Goal: Task Accomplishment & Management: Use online tool/utility

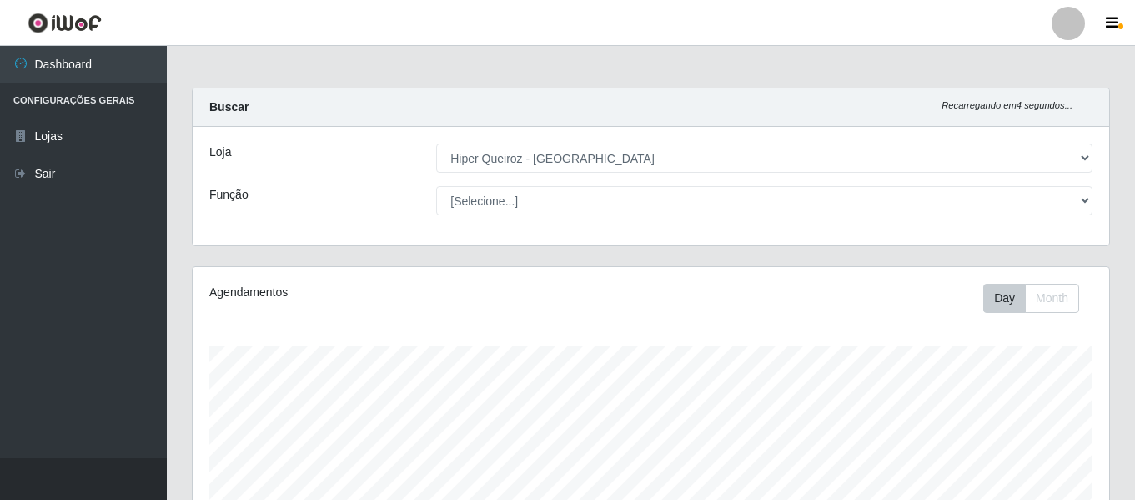
select select "497"
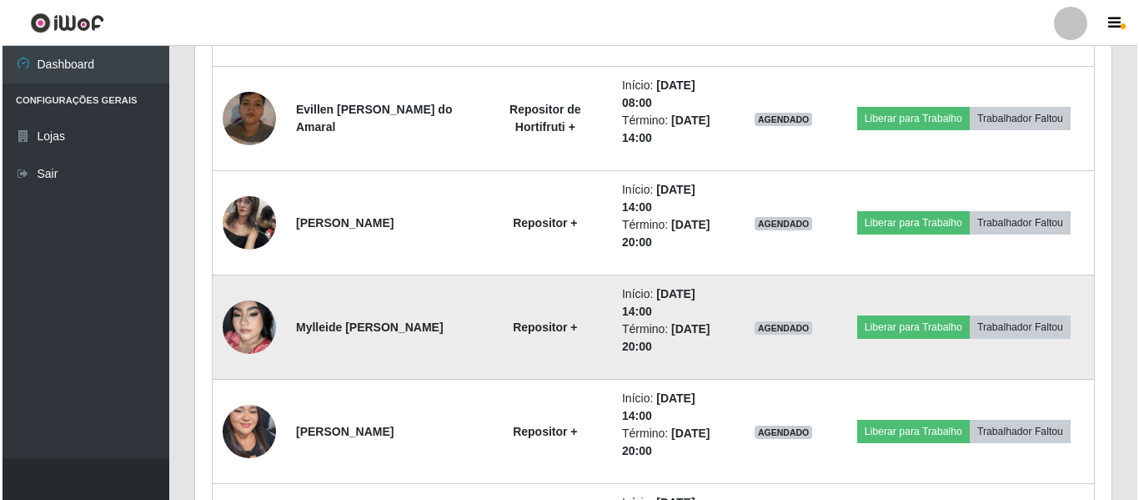
scroll to position [978, 0]
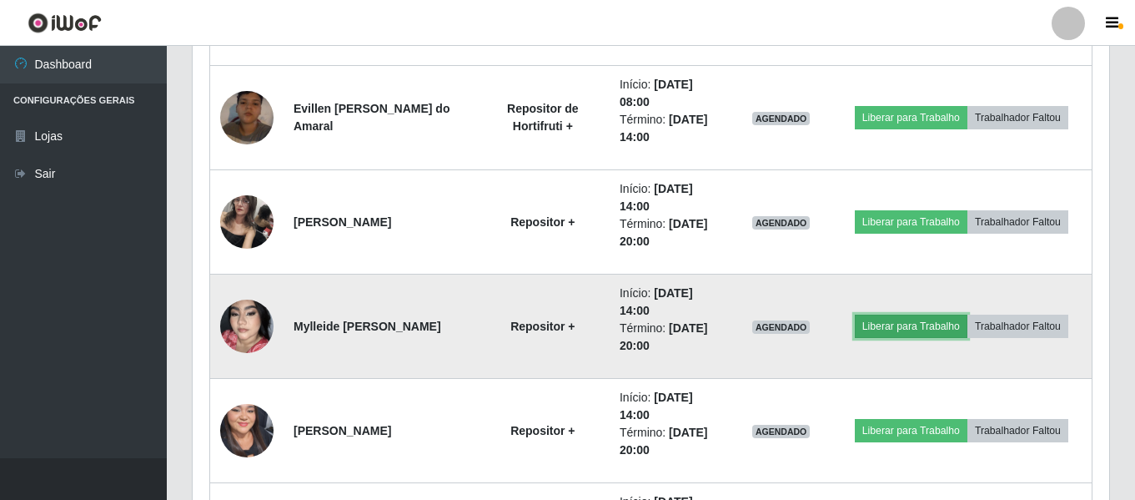
click at [916, 319] on button "Liberar para Trabalho" at bounding box center [911, 325] width 113 height 23
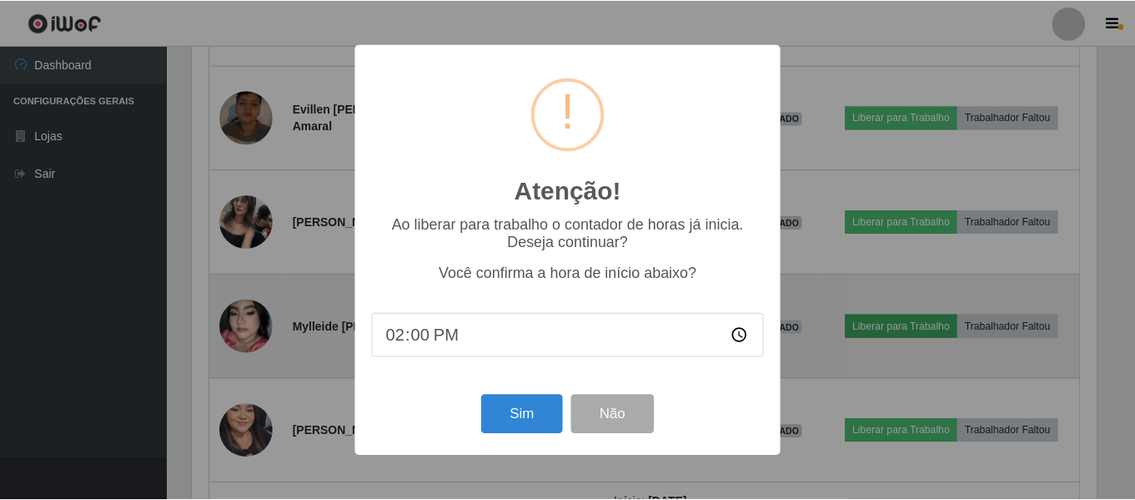
scroll to position [346, 908]
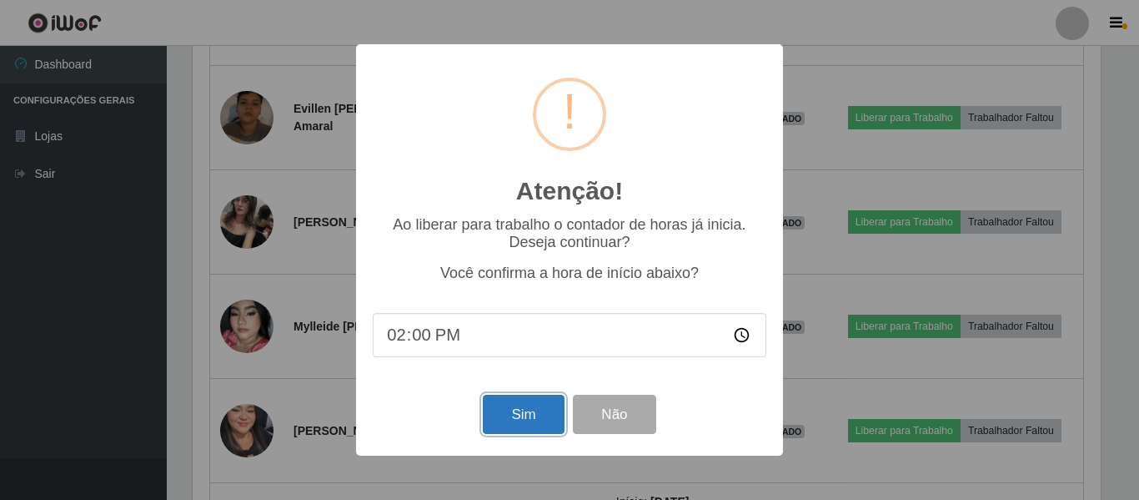
click at [525, 427] on button "Sim" at bounding box center [523, 413] width 81 height 39
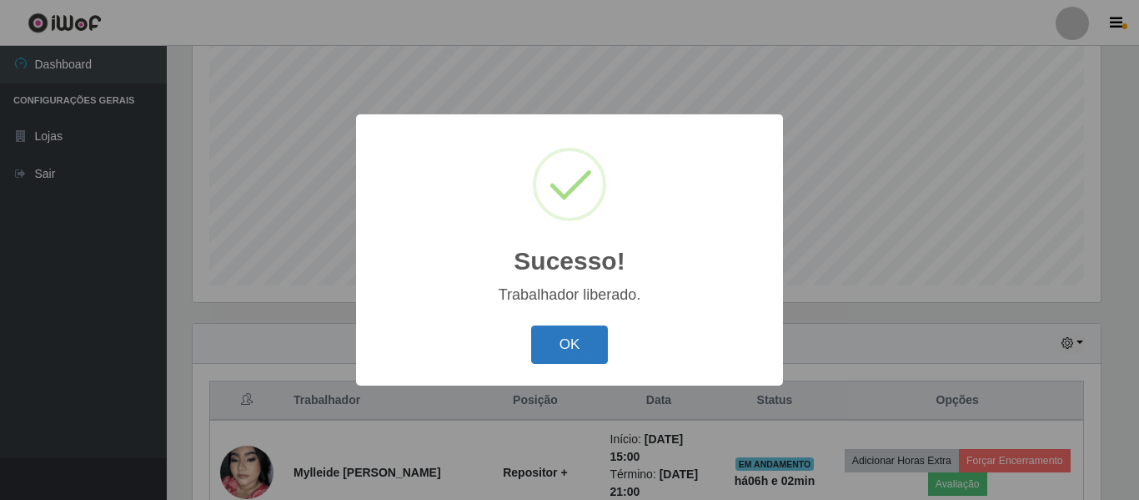
click at [581, 352] on button "OK" at bounding box center [570, 344] width 78 height 39
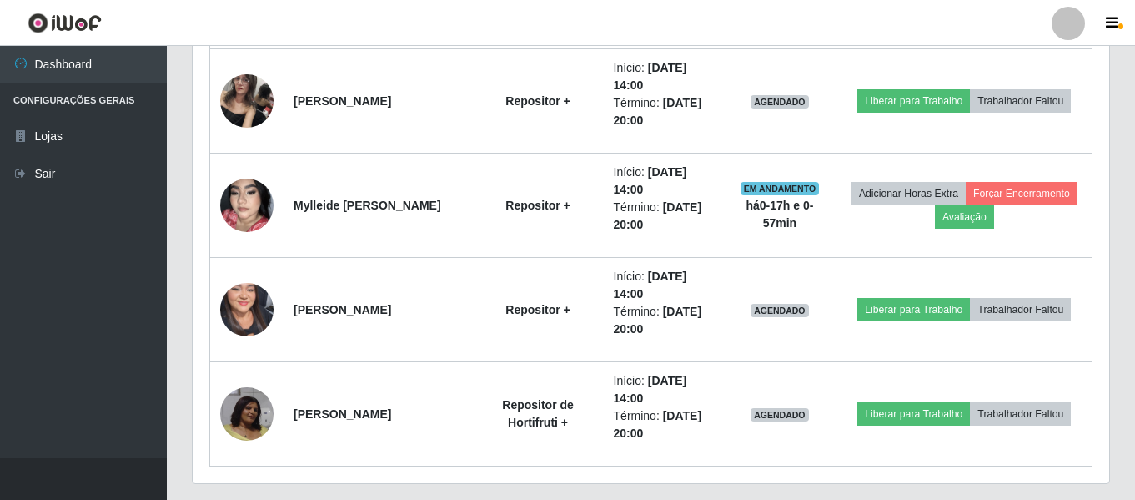
scroll to position [1145, 0]
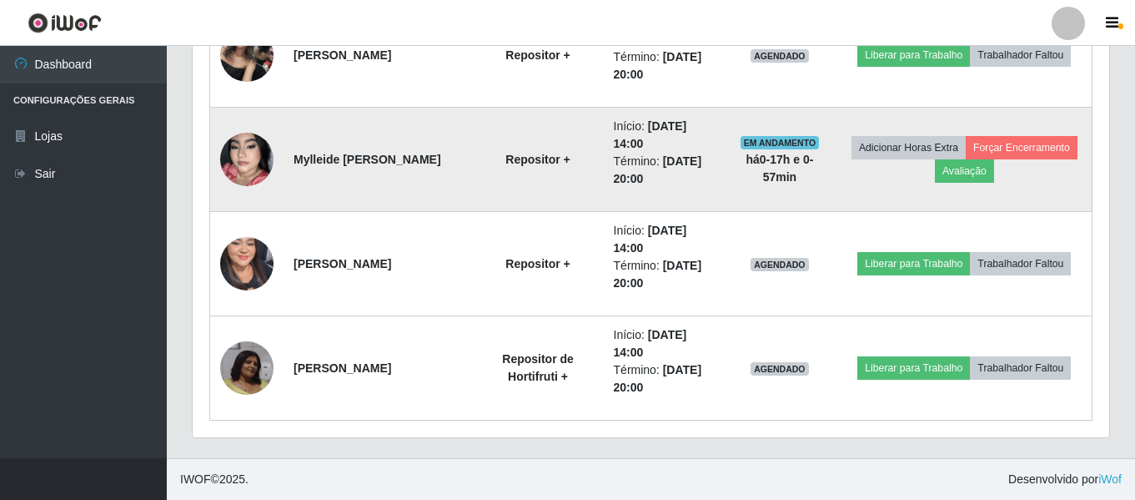
click at [788, 168] on strong "há 0-17 h e 0-57 min" at bounding box center [780, 168] width 68 height 31
click at [411, 165] on td "Mylleide [PERSON_NAME]" at bounding box center [378, 160] width 189 height 104
click at [411, 166] on td "Mylleide [PERSON_NAME]" at bounding box center [378, 160] width 189 height 104
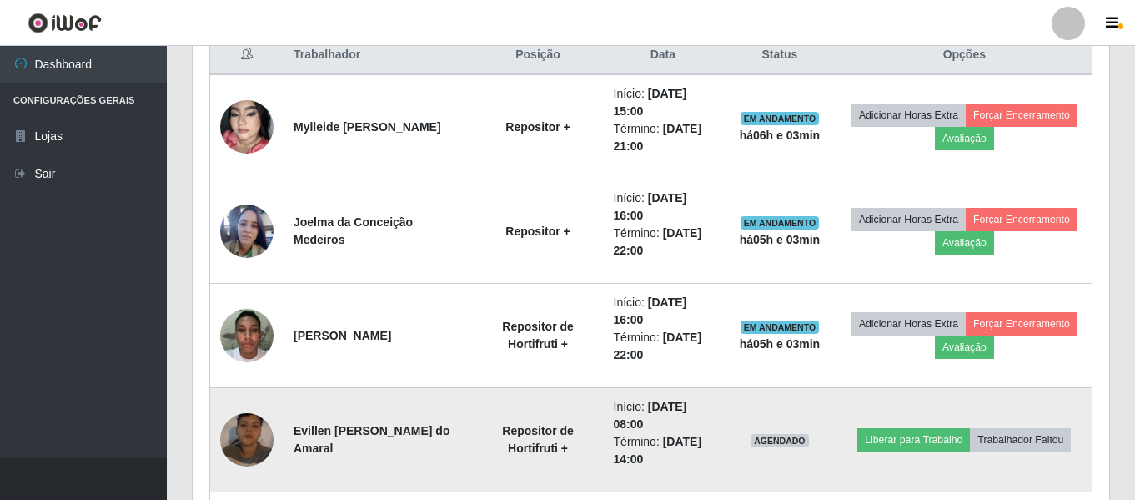
scroll to position [561, 0]
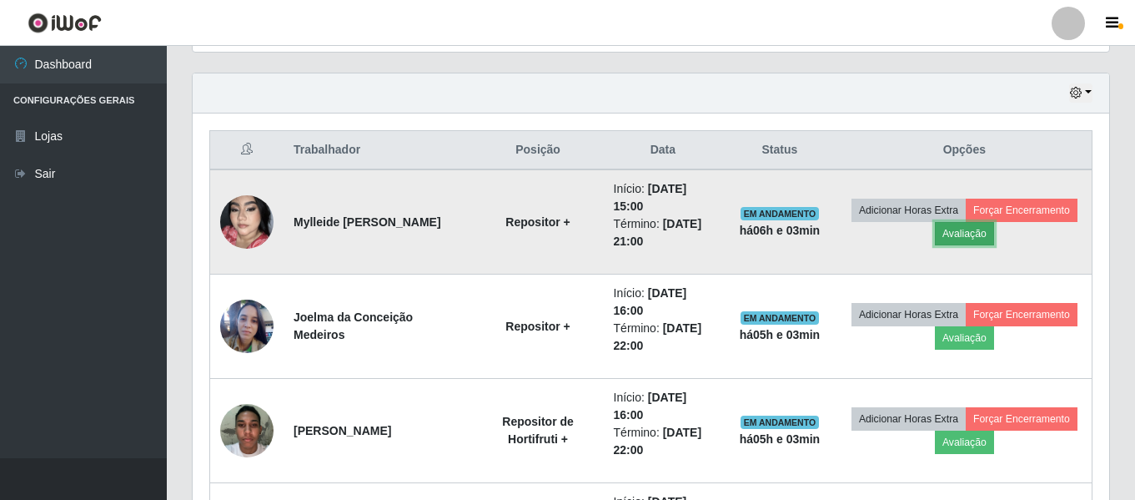
click at [992, 231] on button "Avaliação" at bounding box center [964, 233] width 59 height 23
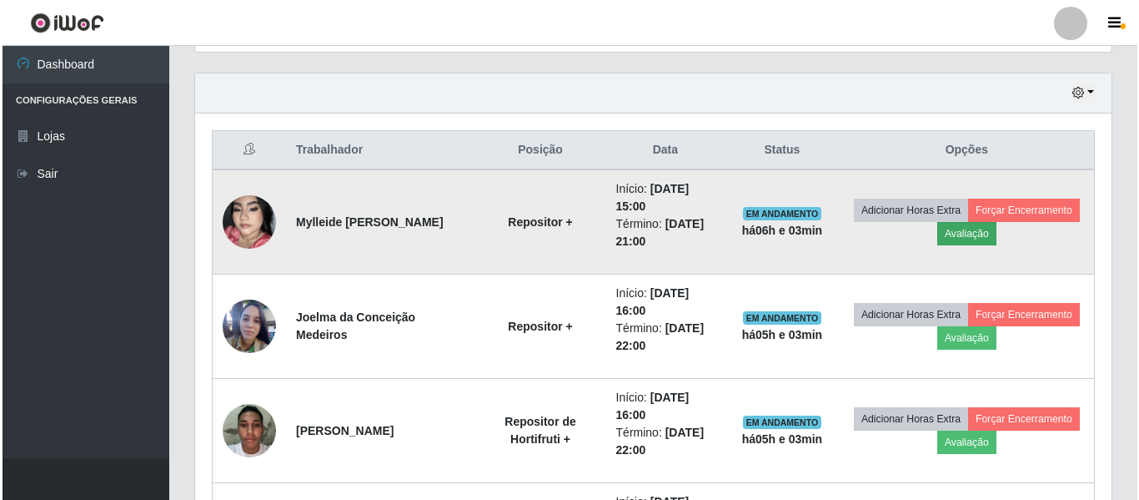
scroll to position [346, 908]
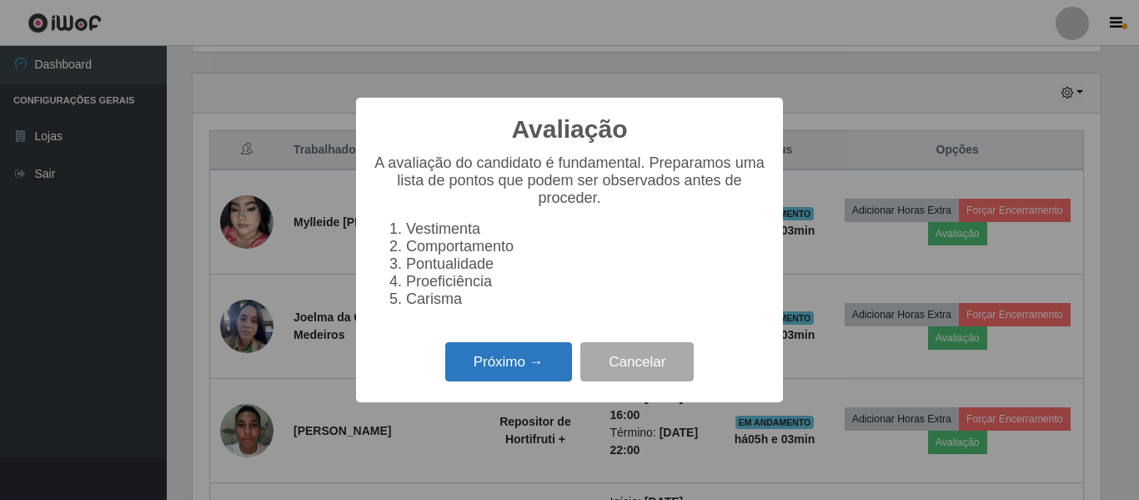
click at [538, 373] on button "Próximo →" at bounding box center [508, 361] width 127 height 39
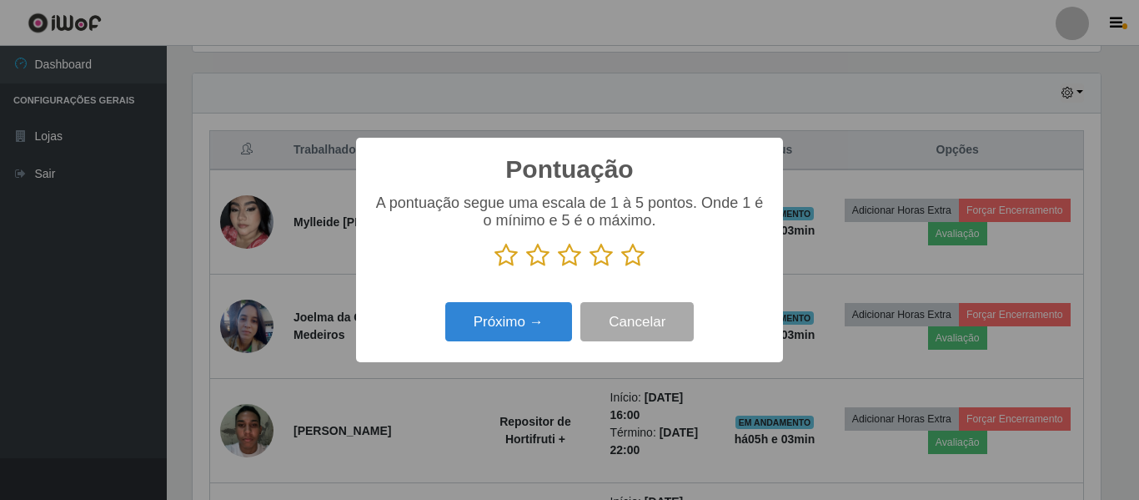
click at [510, 253] on icon at bounding box center [506, 255] width 23 height 25
click at [495, 268] on input "radio" at bounding box center [495, 268] width 0 height 0
drag, startPoint x: 530, startPoint y: 259, endPoint x: 539, endPoint y: 261, distance: 8.7
click at [535, 260] on icon at bounding box center [537, 255] width 23 height 25
click at [526, 268] on input "radio" at bounding box center [526, 268] width 0 height 0
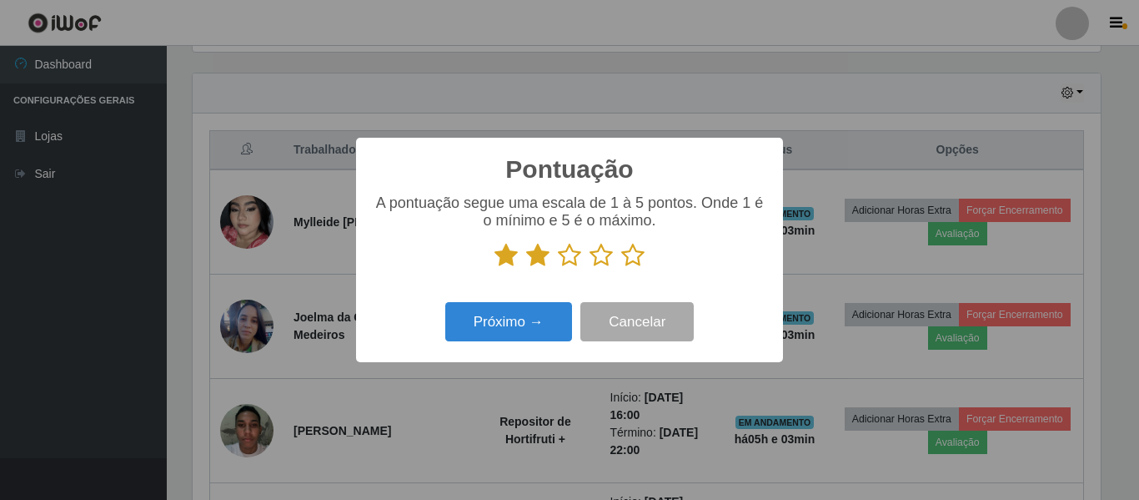
click at [571, 265] on icon at bounding box center [569, 255] width 23 height 25
click at [558, 268] on input "radio" at bounding box center [558, 268] width 0 height 0
click at [598, 264] on icon at bounding box center [601, 255] width 23 height 25
click at [590, 268] on input "radio" at bounding box center [590, 268] width 0 height 0
click at [533, 324] on button "Próximo →" at bounding box center [508, 321] width 127 height 39
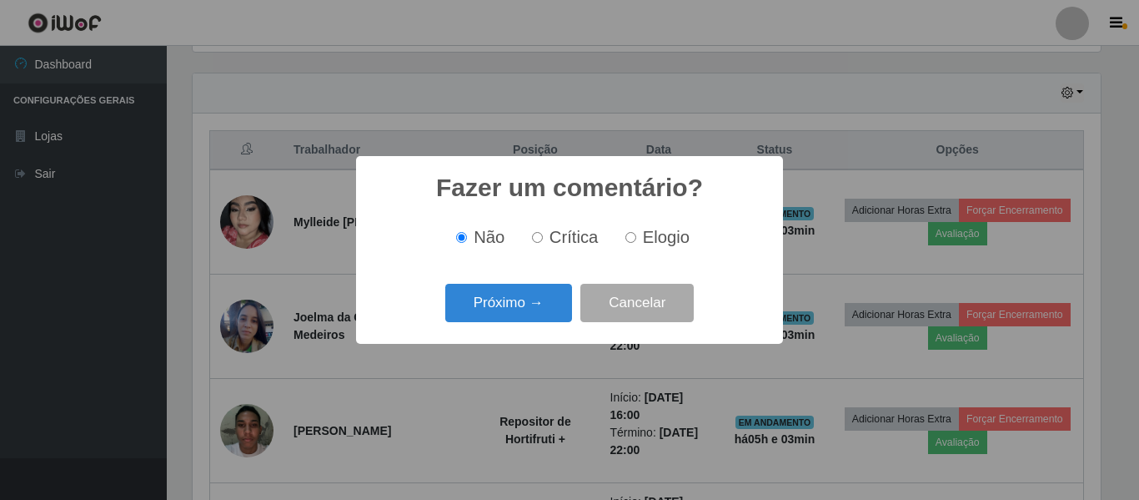
click at [631, 238] on input "Elogio" at bounding box center [630, 237] width 11 height 11
radio input "true"
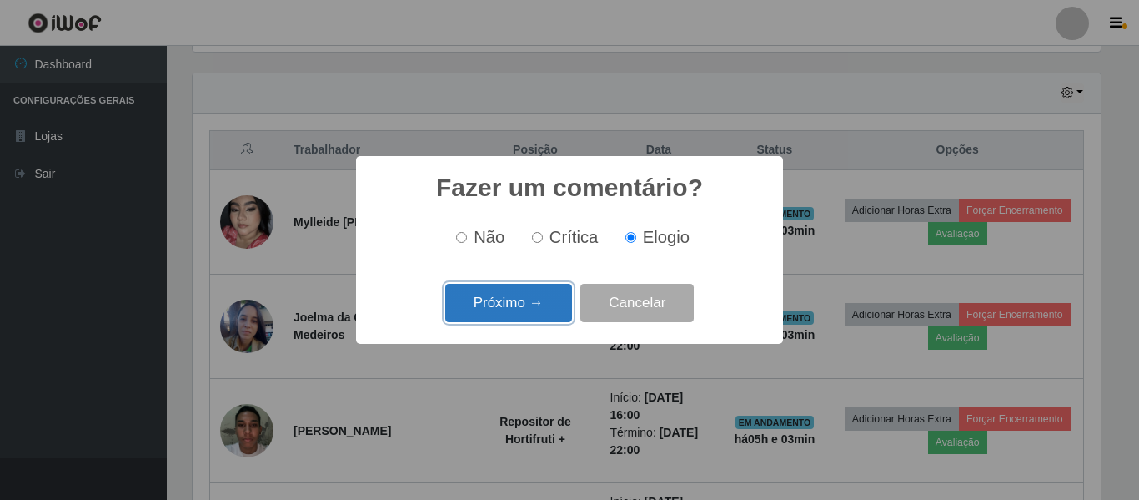
click at [540, 310] on button "Próximo →" at bounding box center [508, 303] width 127 height 39
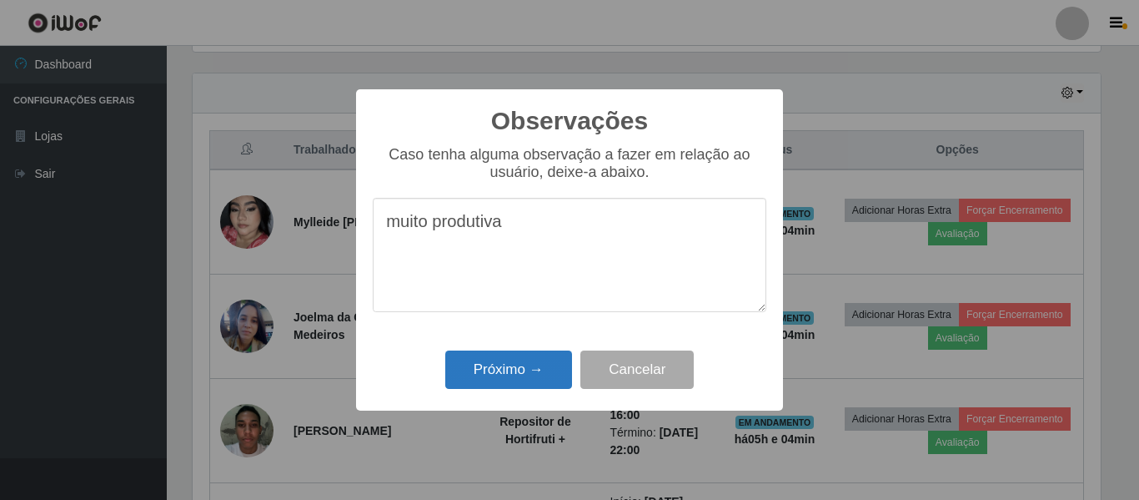
type textarea "muito produtiva"
click at [532, 378] on button "Próximo →" at bounding box center [508, 369] width 127 height 39
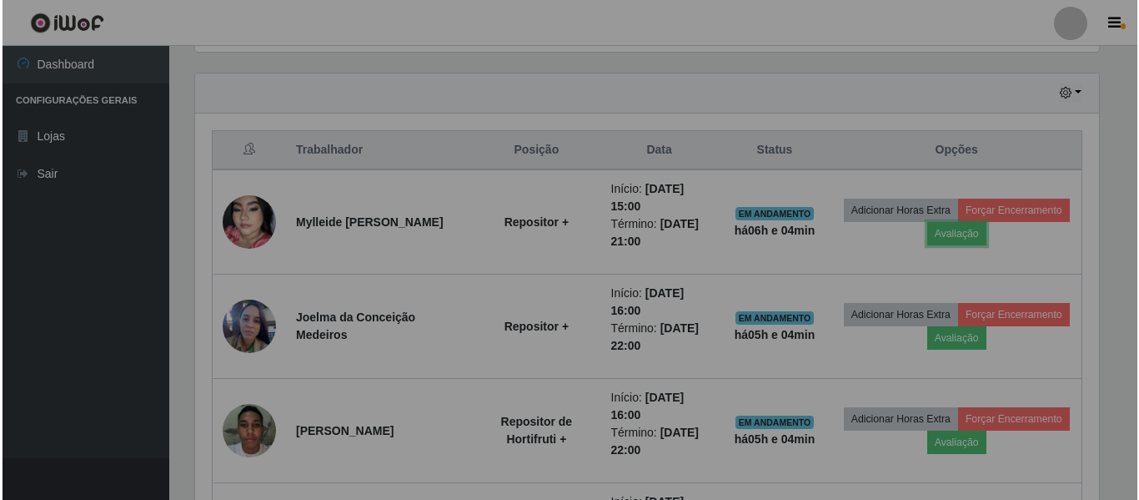
scroll to position [346, 916]
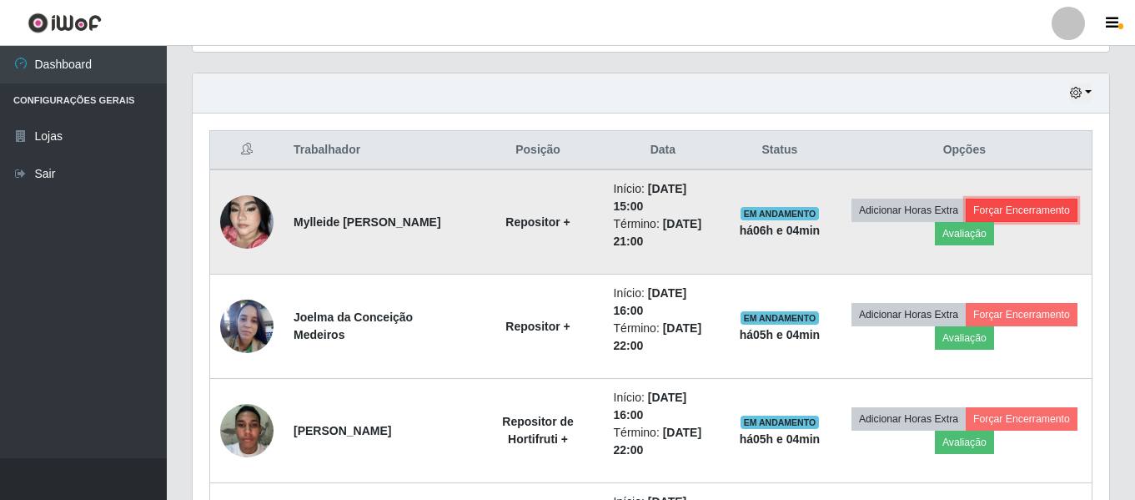
click at [1002, 208] on button "Forçar Encerramento" at bounding box center [1022, 209] width 112 height 23
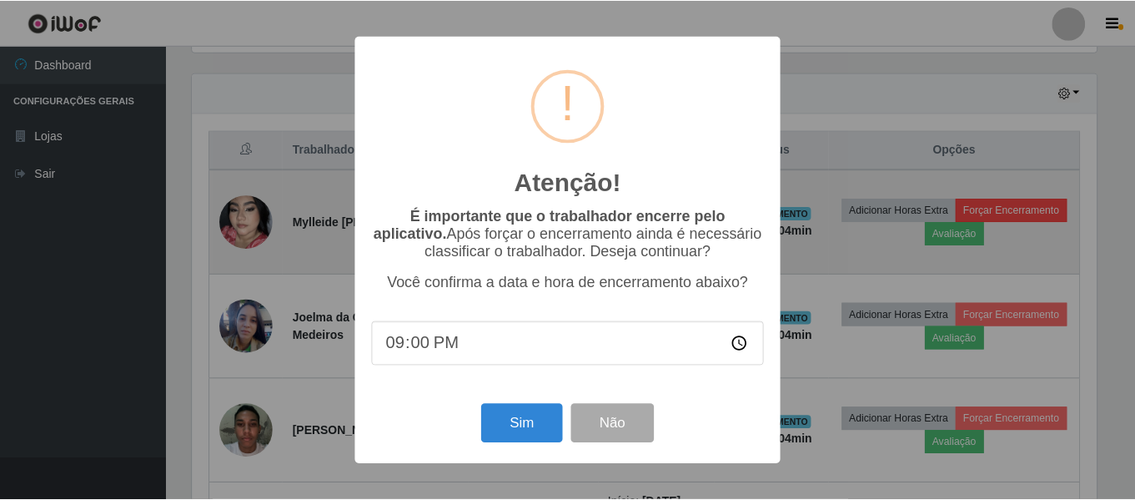
scroll to position [346, 908]
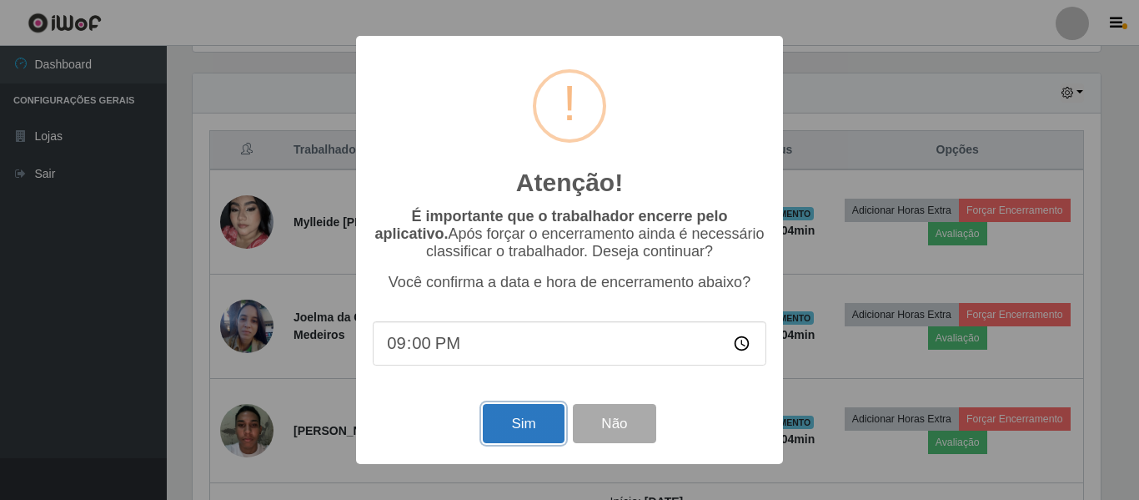
click at [538, 429] on button "Sim" at bounding box center [523, 423] width 81 height 39
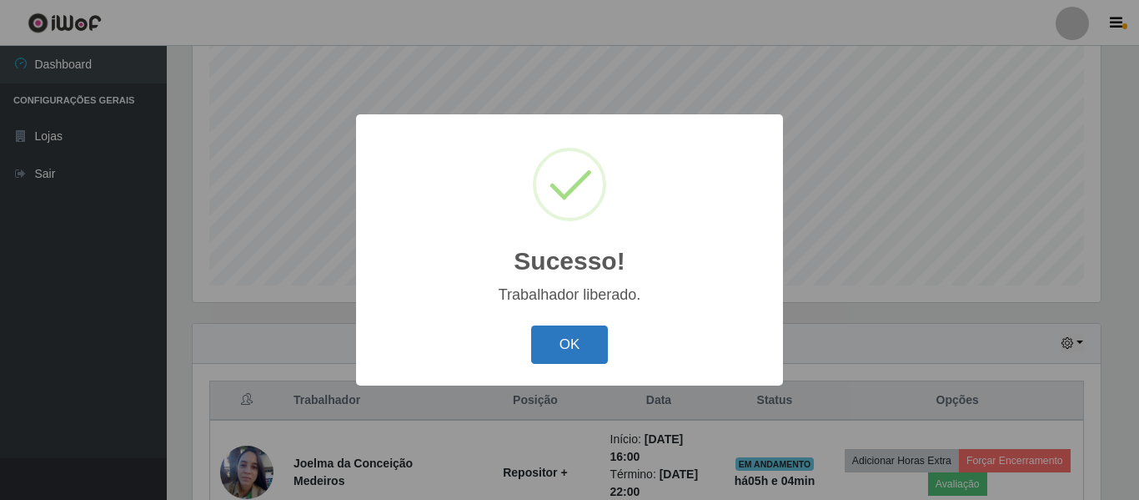
click at [591, 344] on button "OK" at bounding box center [570, 344] width 78 height 39
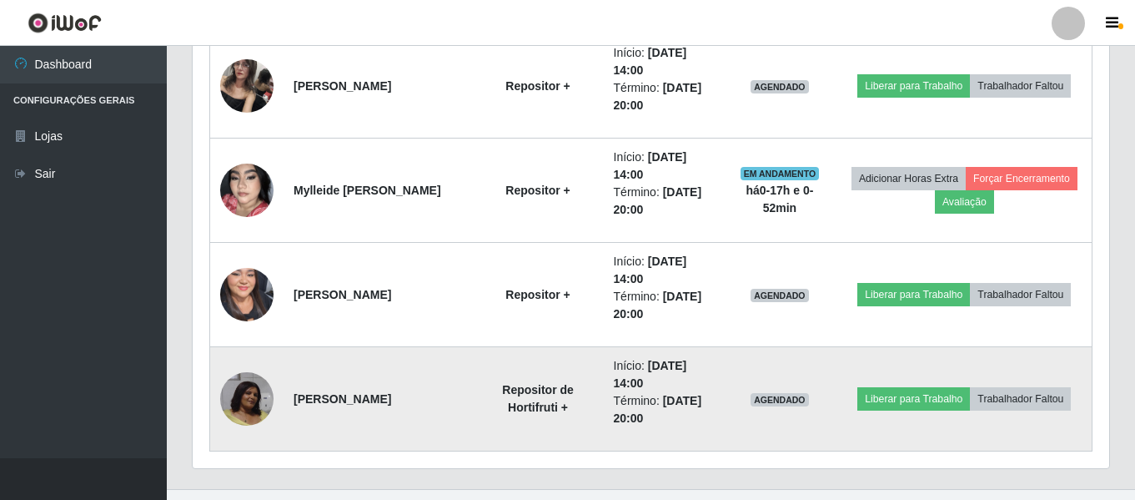
scroll to position [957, 0]
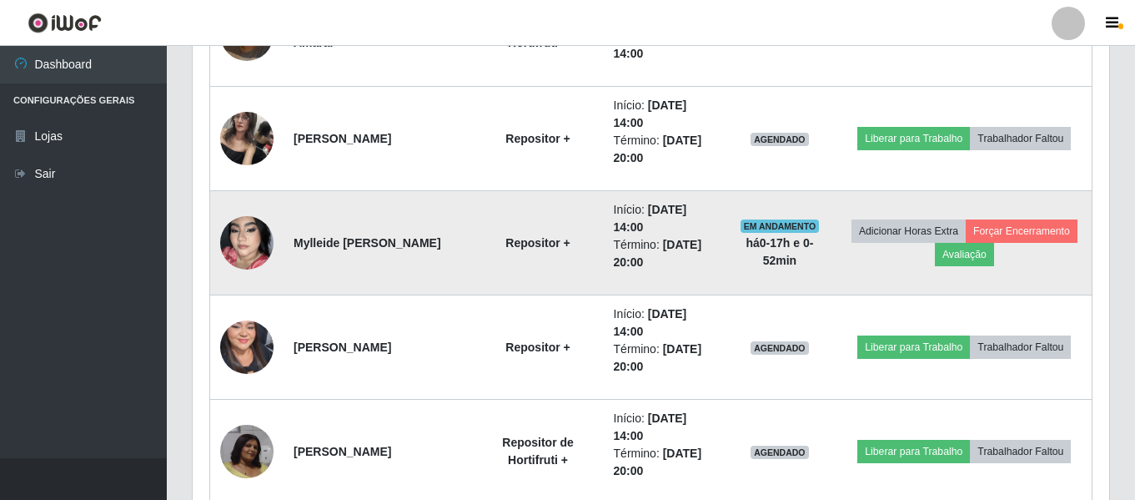
click at [805, 224] on span "EM ANDAMENTO" at bounding box center [780, 225] width 79 height 13
click at [795, 230] on span "EM ANDAMENTO" at bounding box center [780, 225] width 79 height 13
click at [530, 249] on strong "Repositor +" at bounding box center [537, 242] width 64 height 13
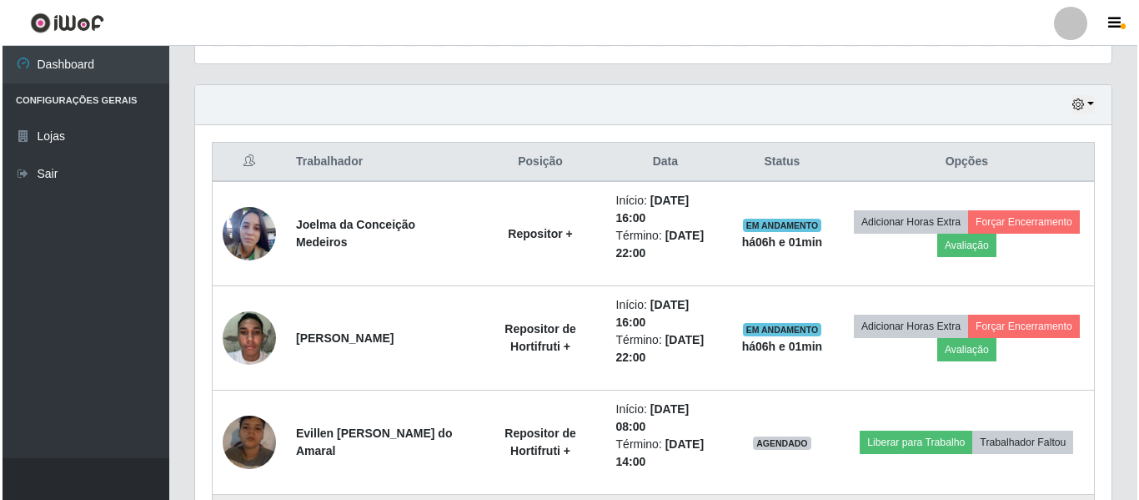
scroll to position [540, 0]
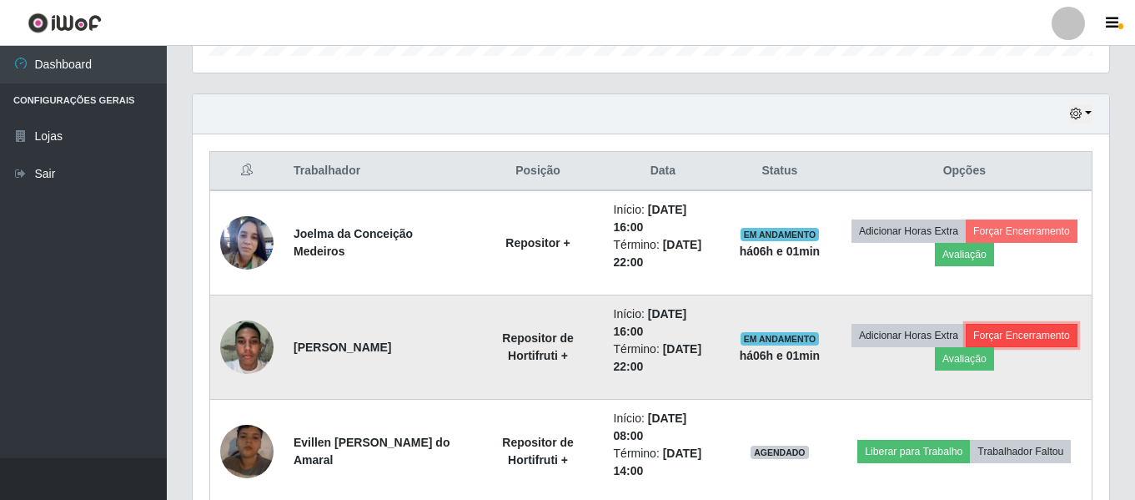
click at [1047, 335] on button "Forçar Encerramento" at bounding box center [1022, 335] width 112 height 23
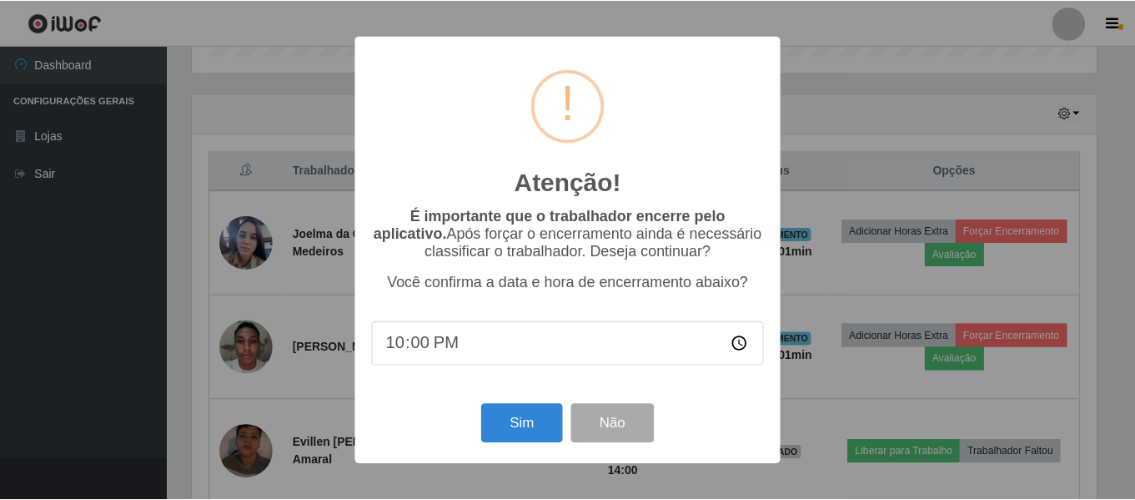
scroll to position [346, 908]
click at [509, 423] on button "Sim" at bounding box center [523, 423] width 81 height 39
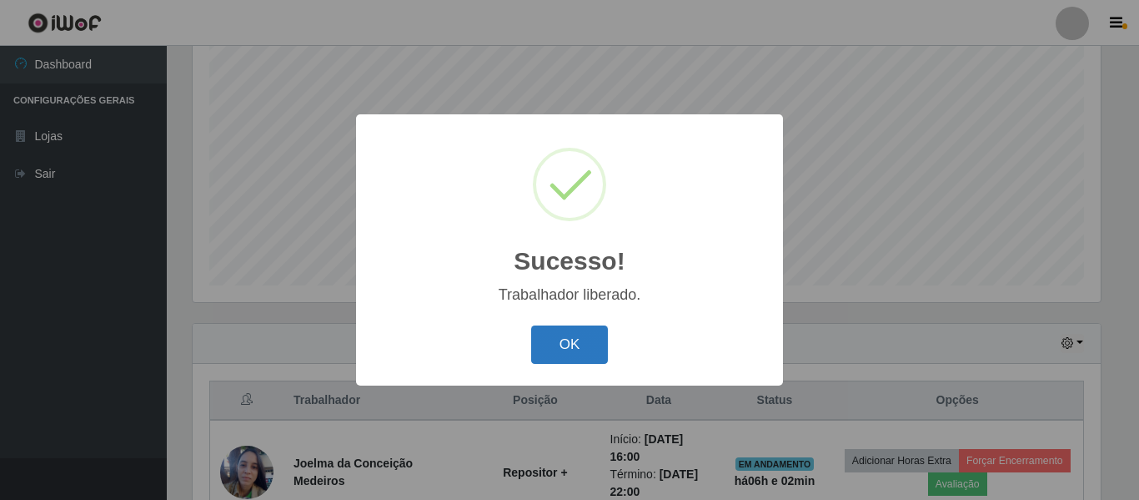
click at [571, 353] on button "OK" at bounding box center [570, 344] width 78 height 39
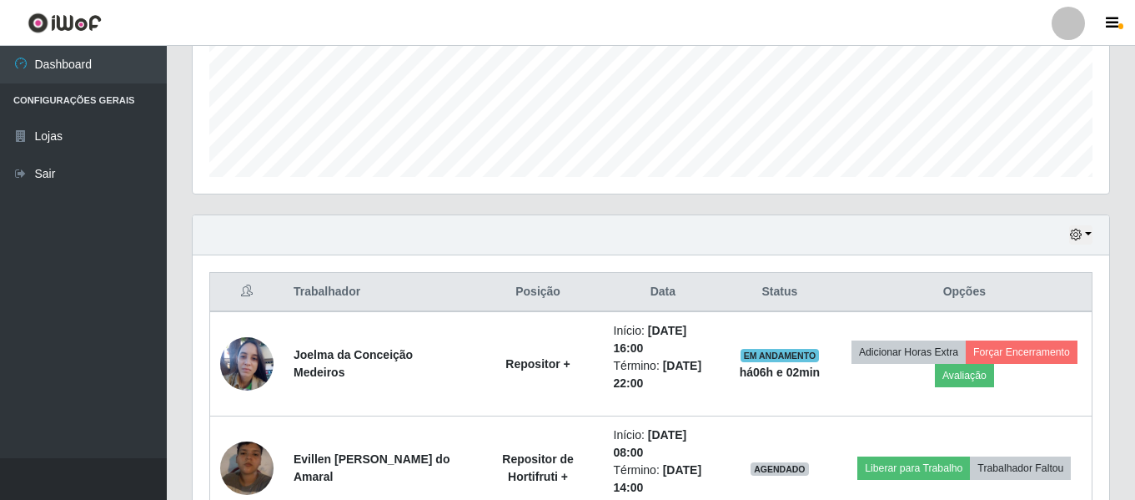
scroll to position [500, 0]
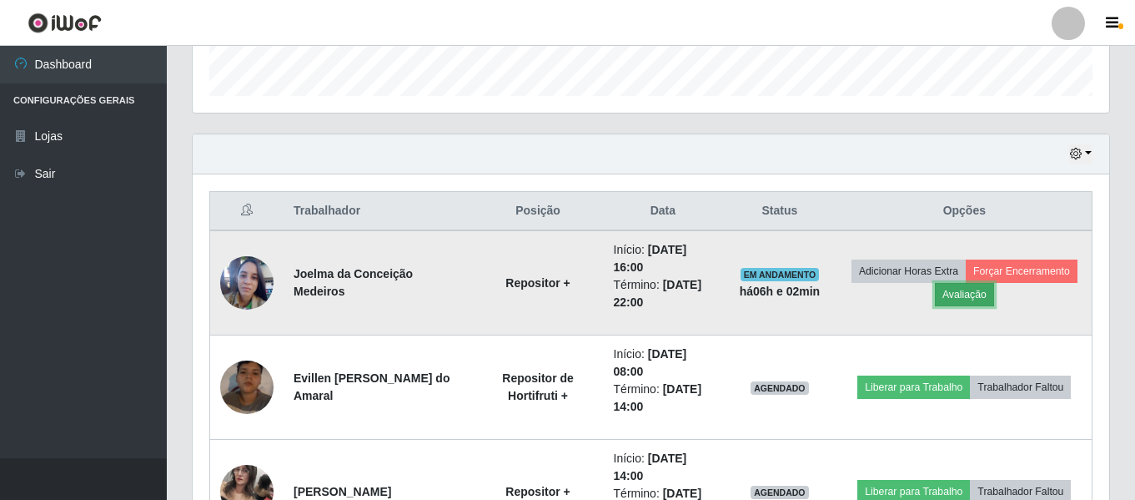
click at [979, 302] on button "Avaliação" at bounding box center [964, 294] width 59 height 23
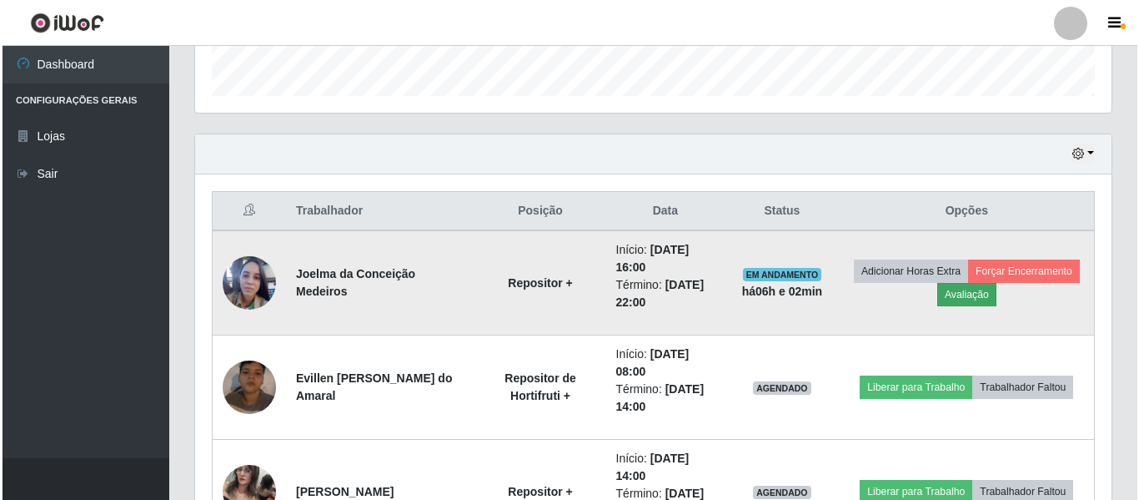
scroll to position [346, 908]
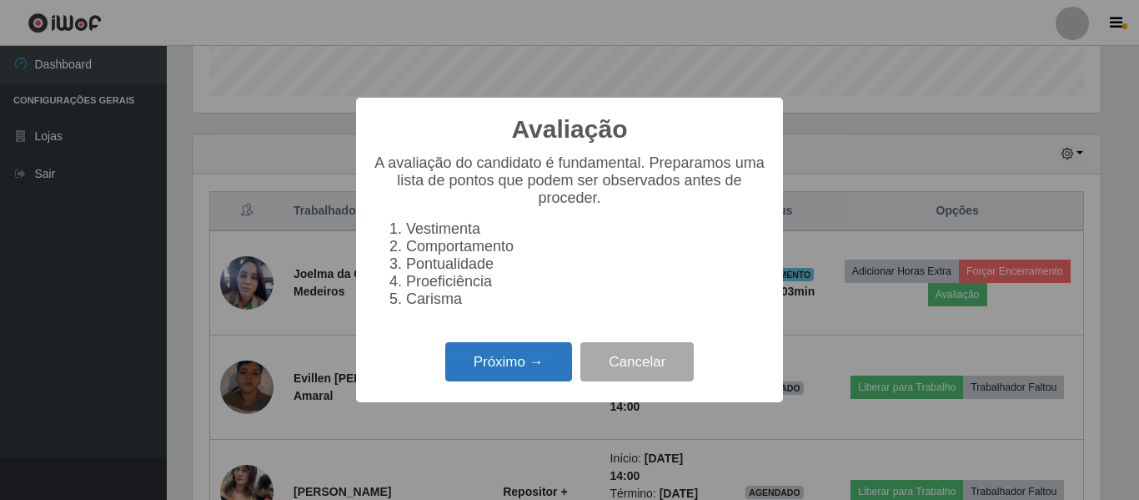
click at [521, 378] on button "Próximo →" at bounding box center [508, 361] width 127 height 39
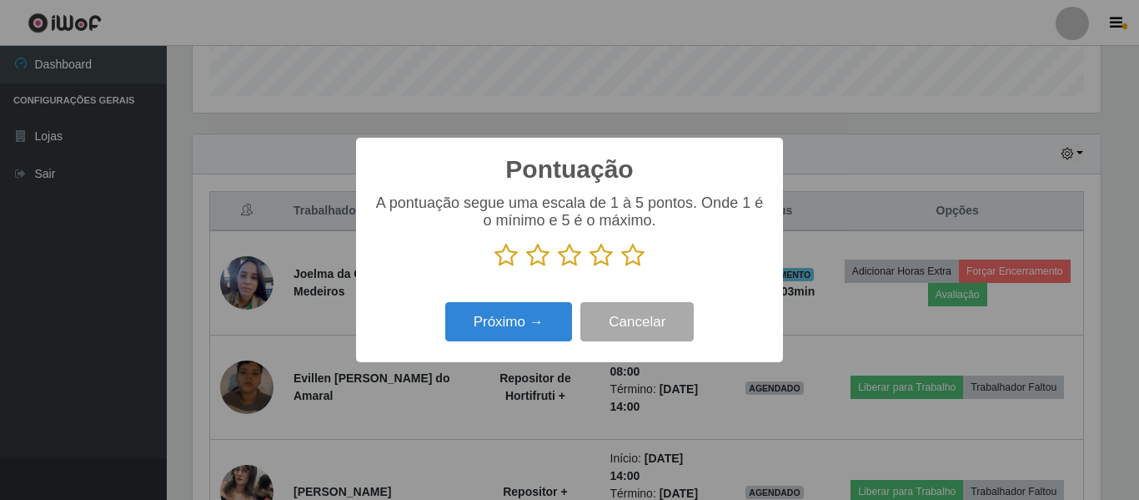
scroll to position [833553, 832991]
click at [625, 259] on icon at bounding box center [632, 255] width 23 height 25
click at [621, 268] on input "radio" at bounding box center [621, 268] width 0 height 0
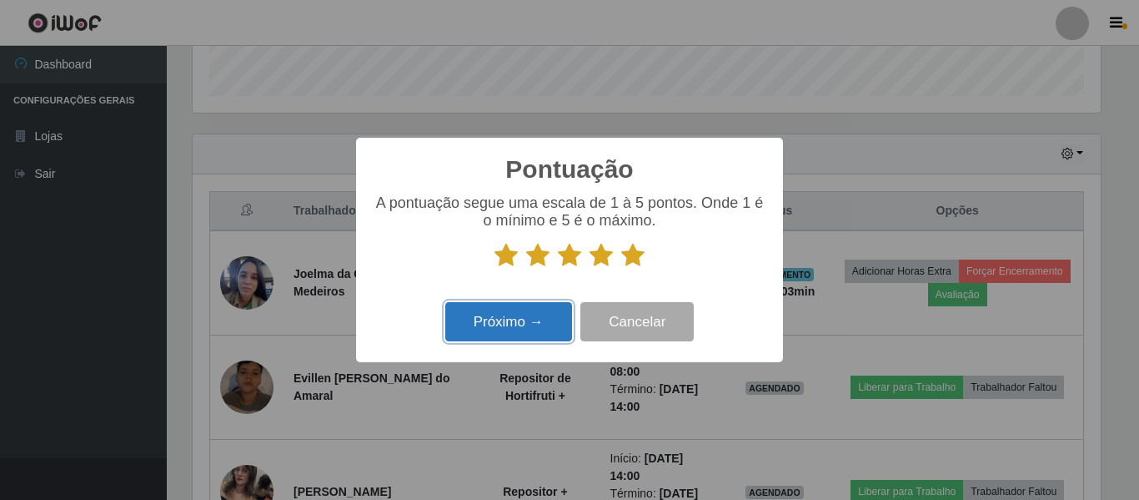
click at [530, 338] on button "Próximo →" at bounding box center [508, 321] width 127 height 39
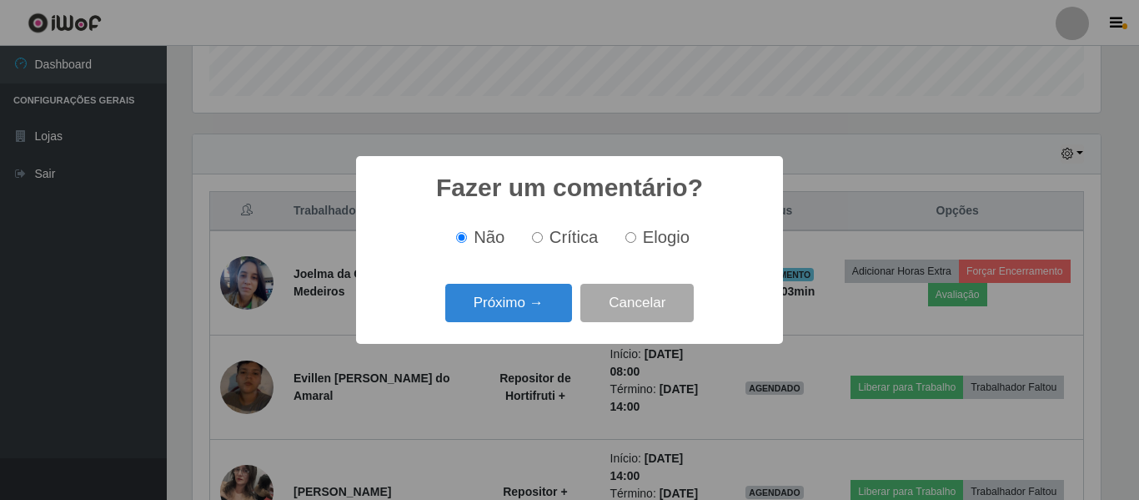
click at [629, 243] on input "Elogio" at bounding box center [630, 237] width 11 height 11
radio input "true"
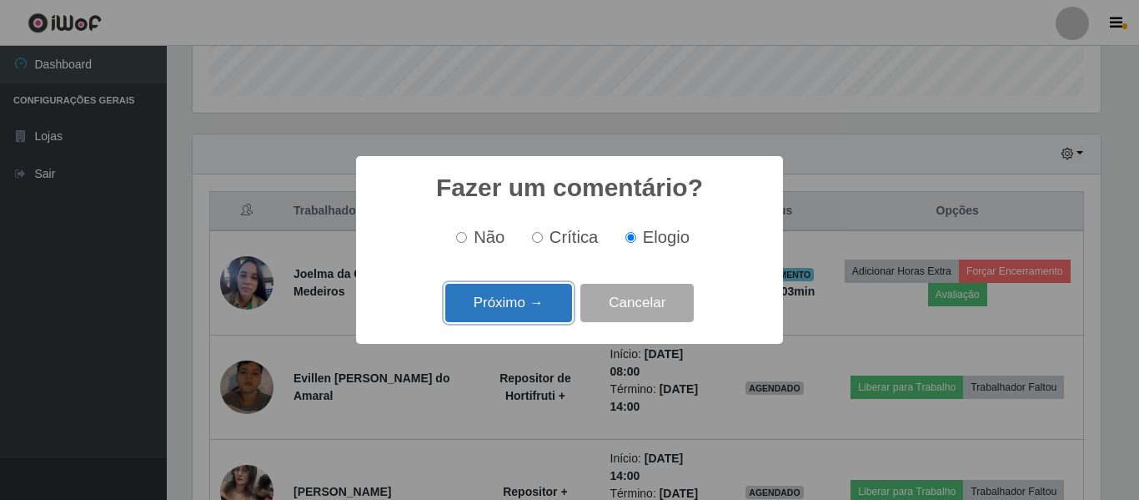
click at [529, 307] on button "Próximo →" at bounding box center [508, 303] width 127 height 39
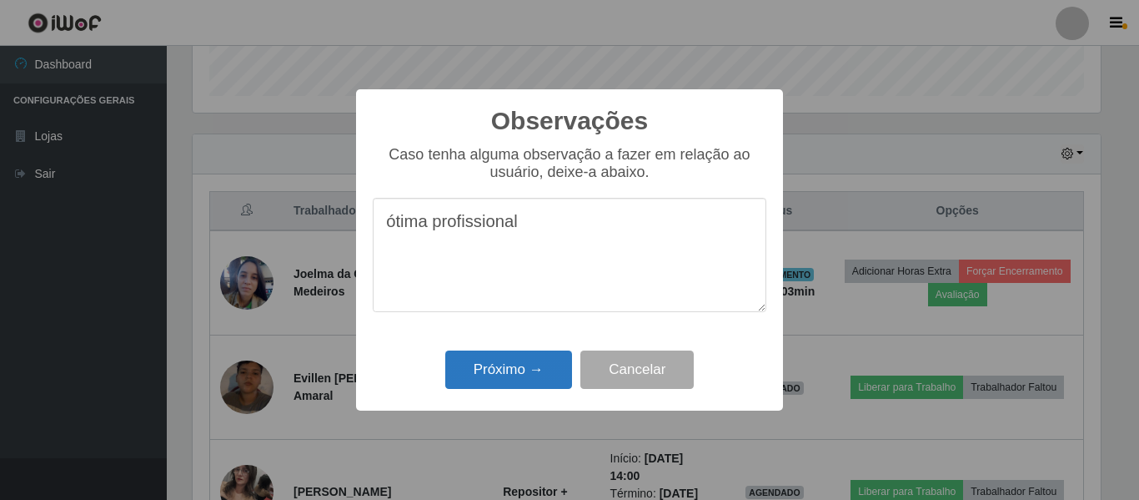
type textarea "ótima profissional"
click at [540, 377] on button "Próximo →" at bounding box center [508, 369] width 127 height 39
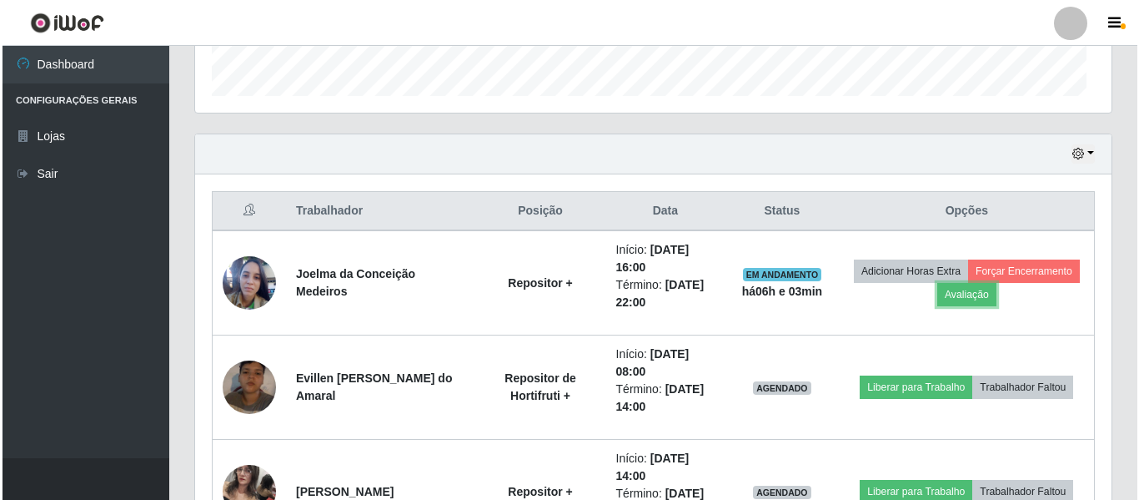
scroll to position [346, 916]
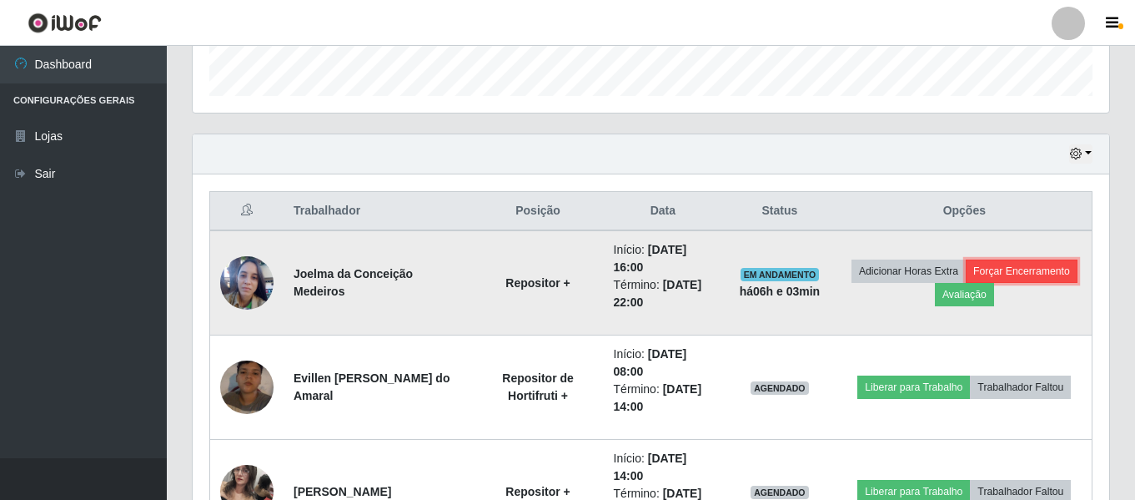
click at [1047, 270] on button "Forçar Encerramento" at bounding box center [1022, 270] width 112 height 23
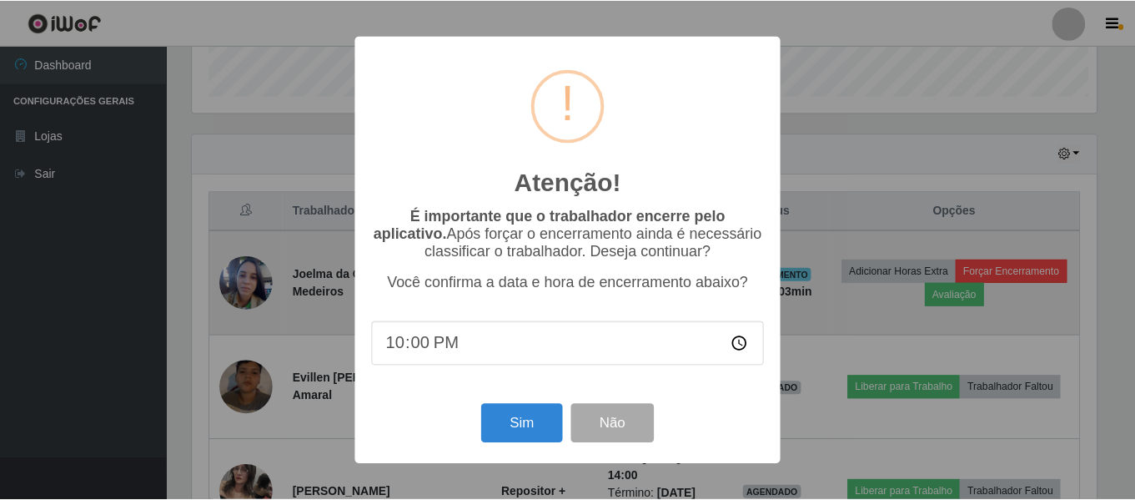
scroll to position [346, 908]
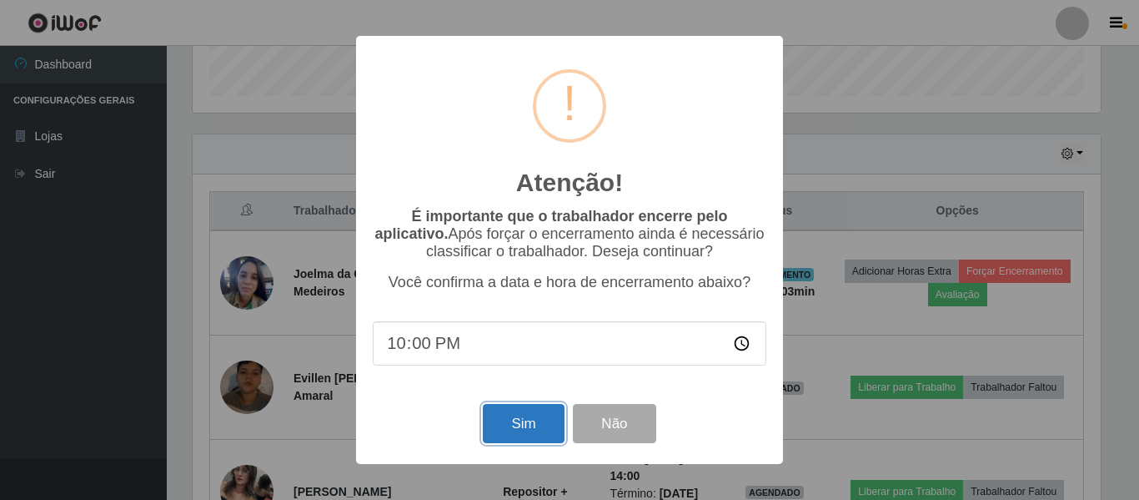
click at [520, 427] on button "Sim" at bounding box center [523, 423] width 81 height 39
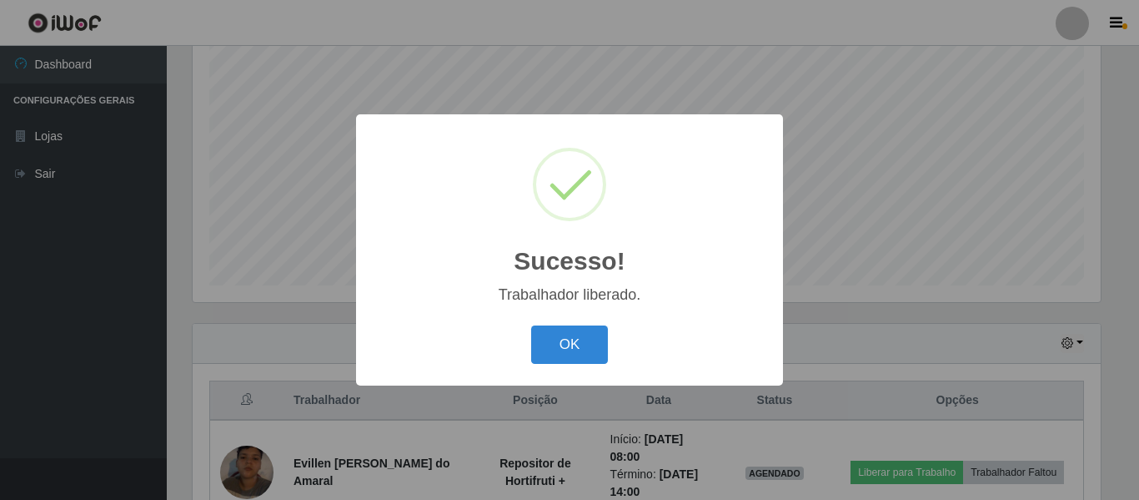
click at [531, 325] on button "OK" at bounding box center [570, 344] width 78 height 39
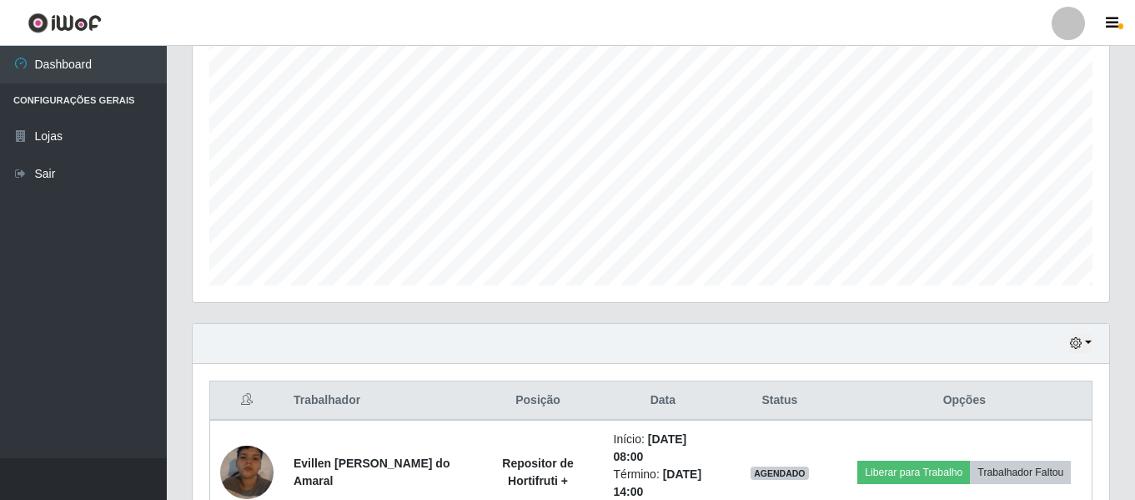
scroll to position [832, 0]
